Goal: Ask a question

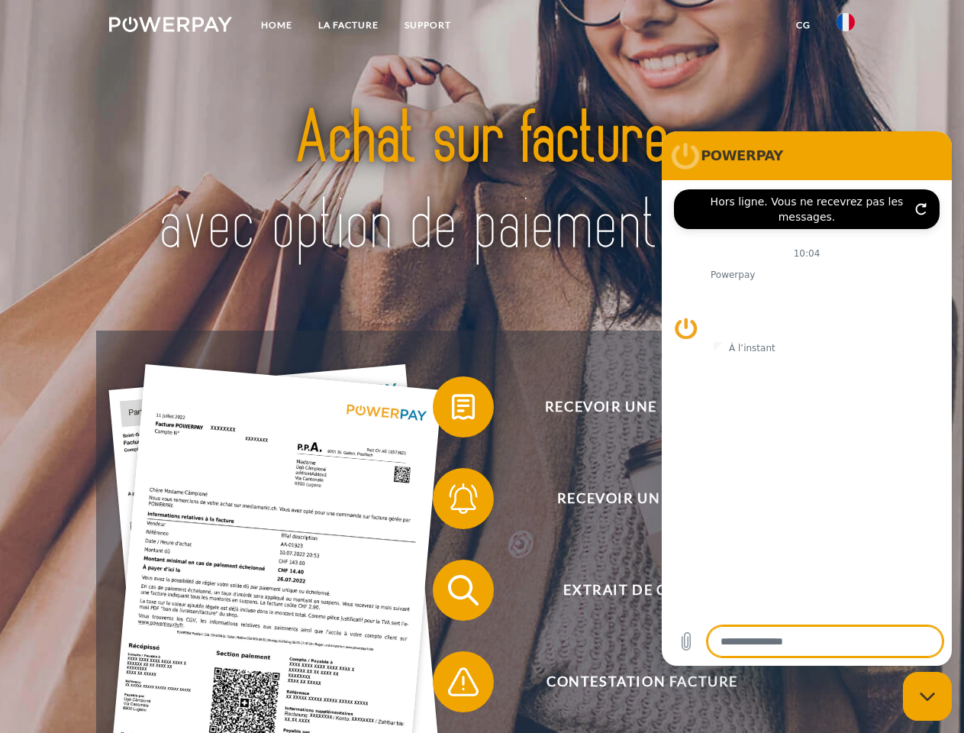
click at [170, 27] on img at bounding box center [170, 24] width 123 height 15
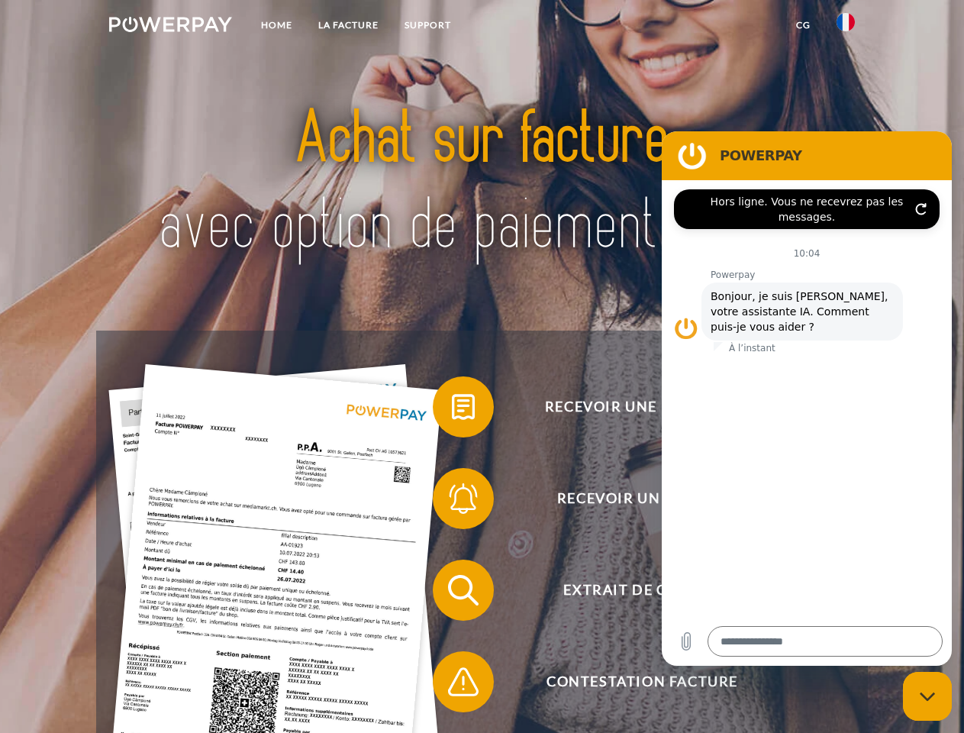
click at [846, 27] on img at bounding box center [846, 22] width 18 height 18
click at [803, 25] on link "CG" at bounding box center [803, 24] width 40 height 27
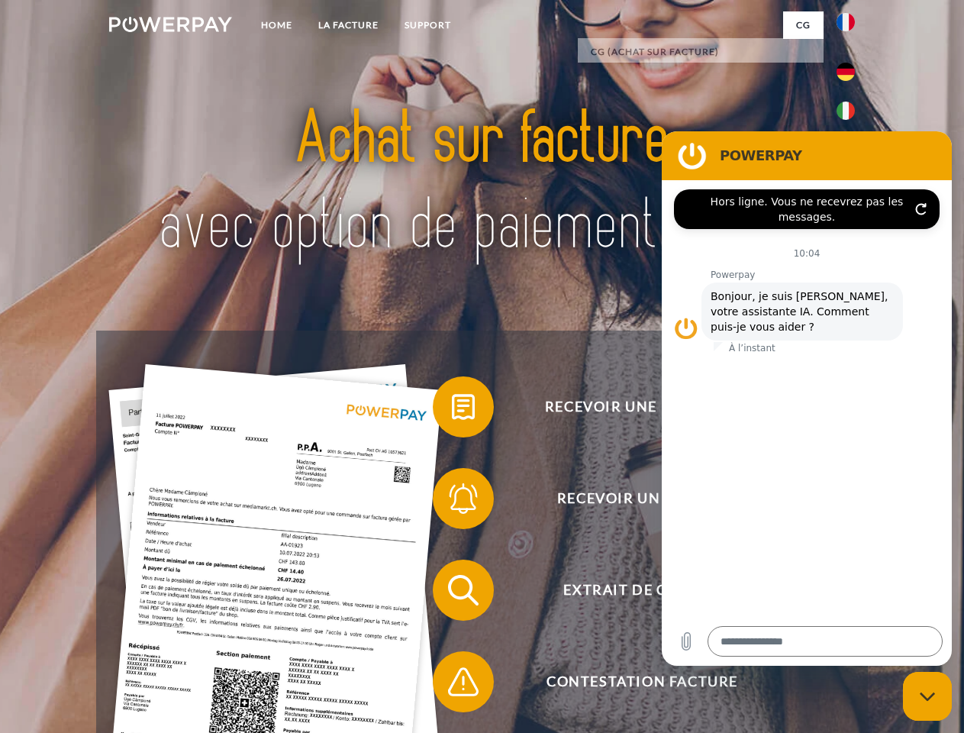
click at [452, 410] on span at bounding box center [440, 407] width 76 height 76
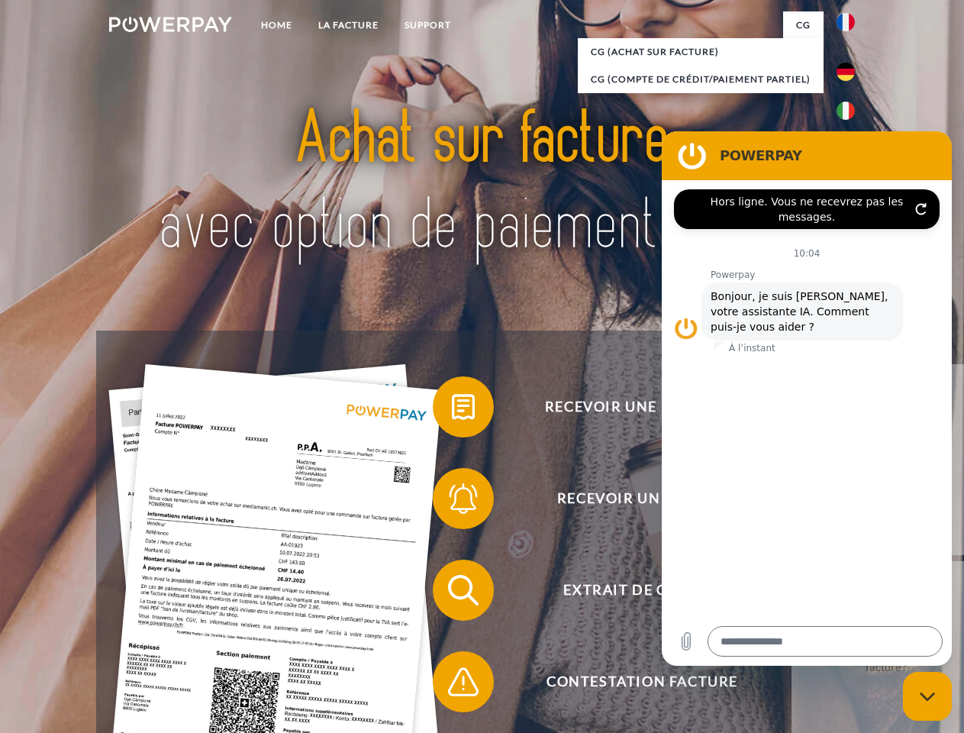
click at [452, 502] on div "Recevoir une facture ? Recevoir un rappel? Extrait de compte retour" at bounding box center [481, 636] width 771 height 611
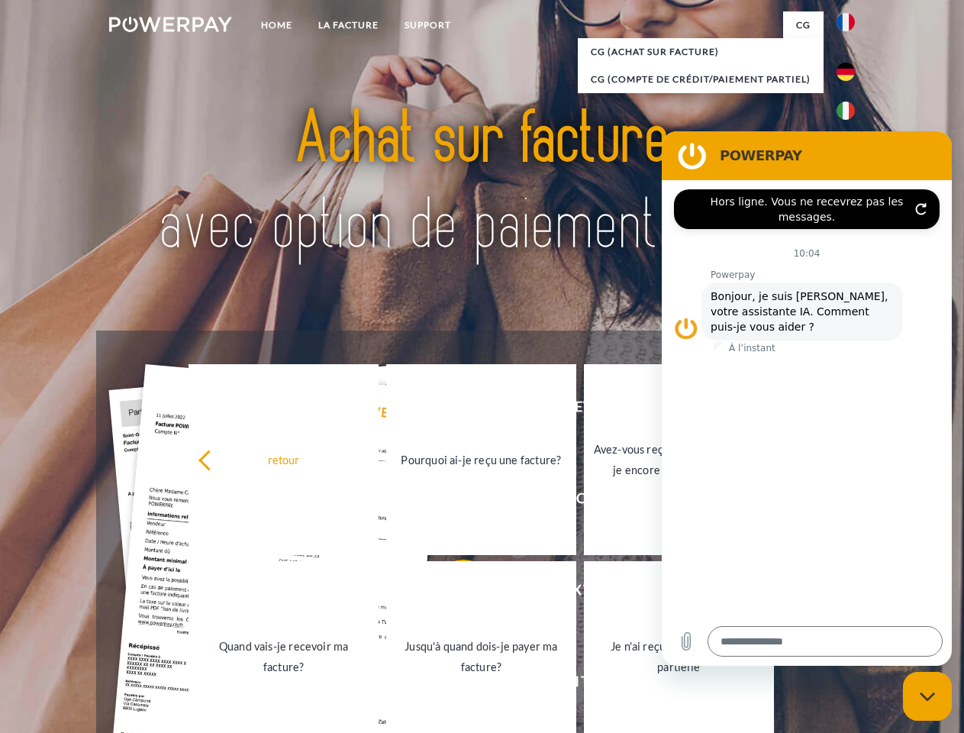
click at [452, 593] on link "Jusqu'à quand dois-je payer ma facture?" at bounding box center [481, 656] width 190 height 191
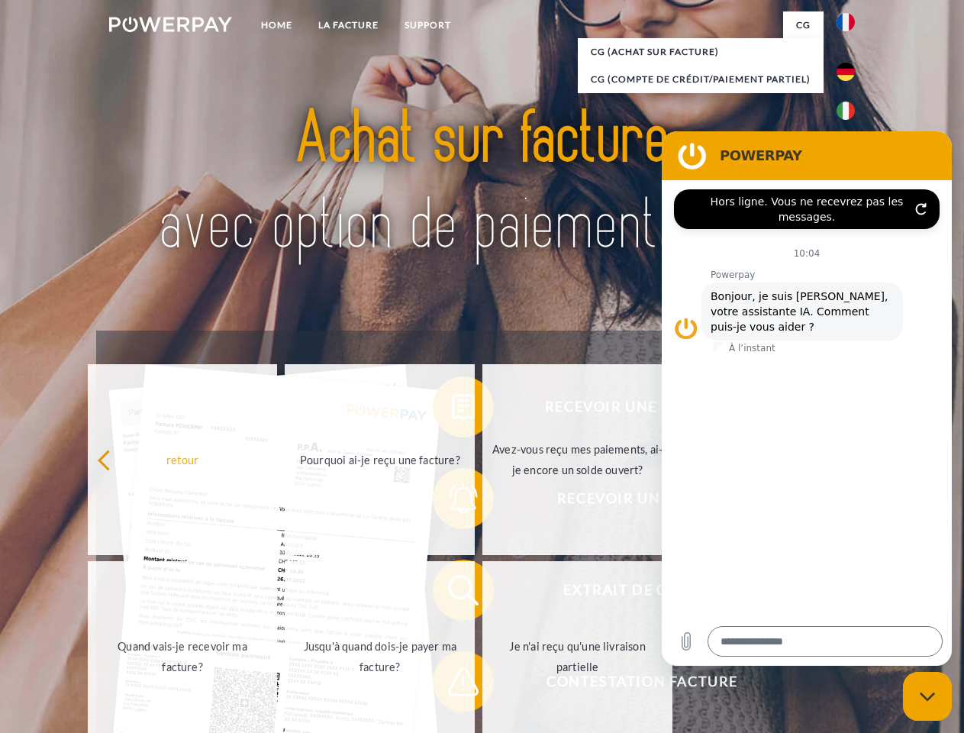
click at [452, 685] on span at bounding box center [440, 682] width 76 height 76
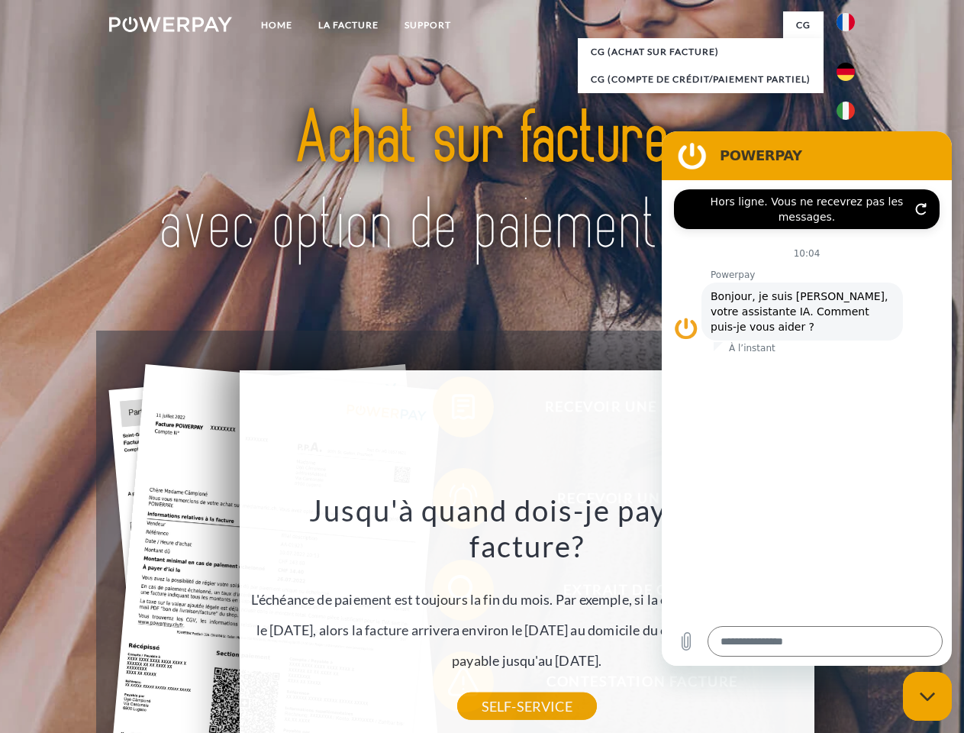
click at [928, 696] on icon "Fermer la fenêtre de messagerie" at bounding box center [928, 697] width 16 height 10
type textarea "*"
